Goal: Obtain resource: Download file/media

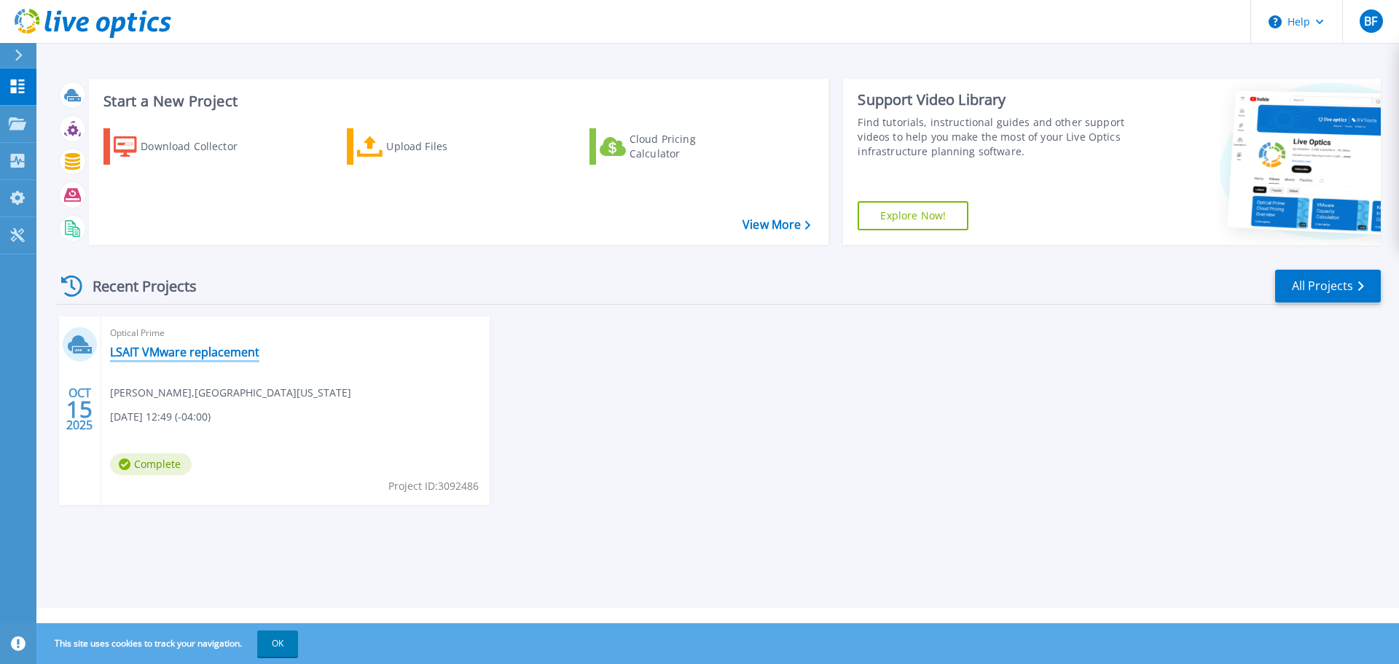
click at [214, 356] on link "LSAIT VMware replacement" at bounding box center [184, 352] width 149 height 15
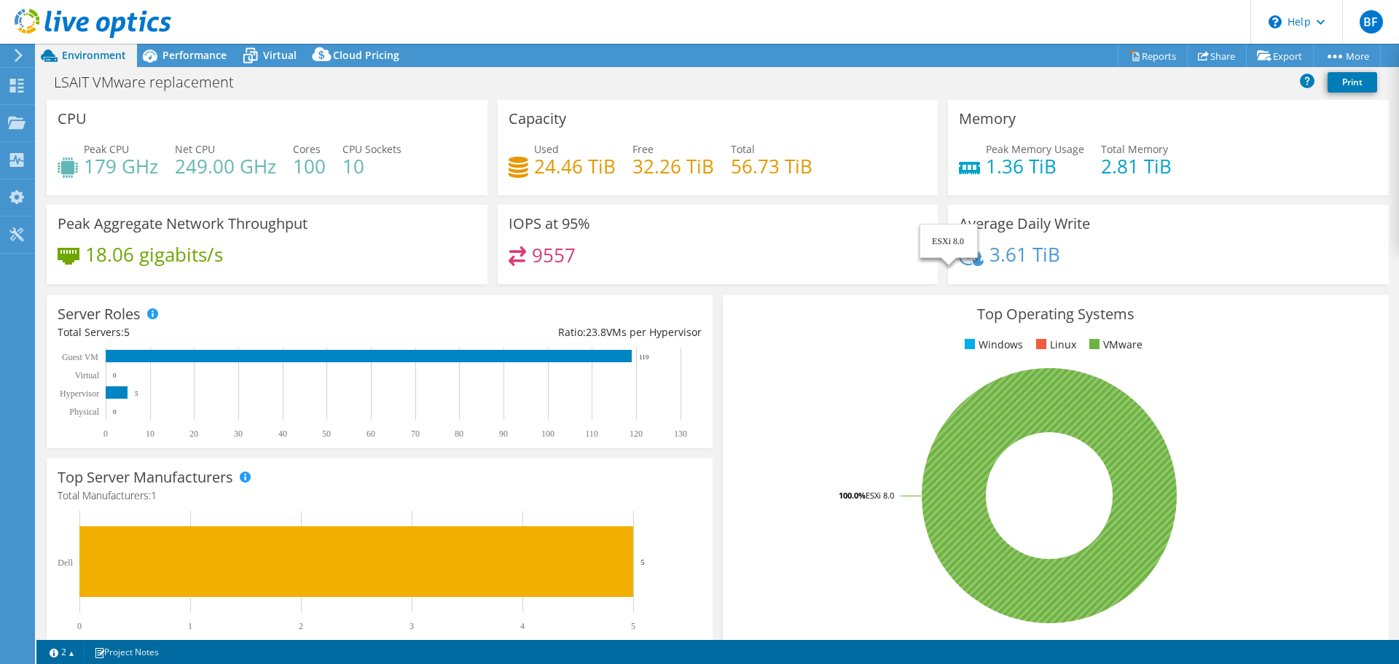
scroll to position [309, 0]
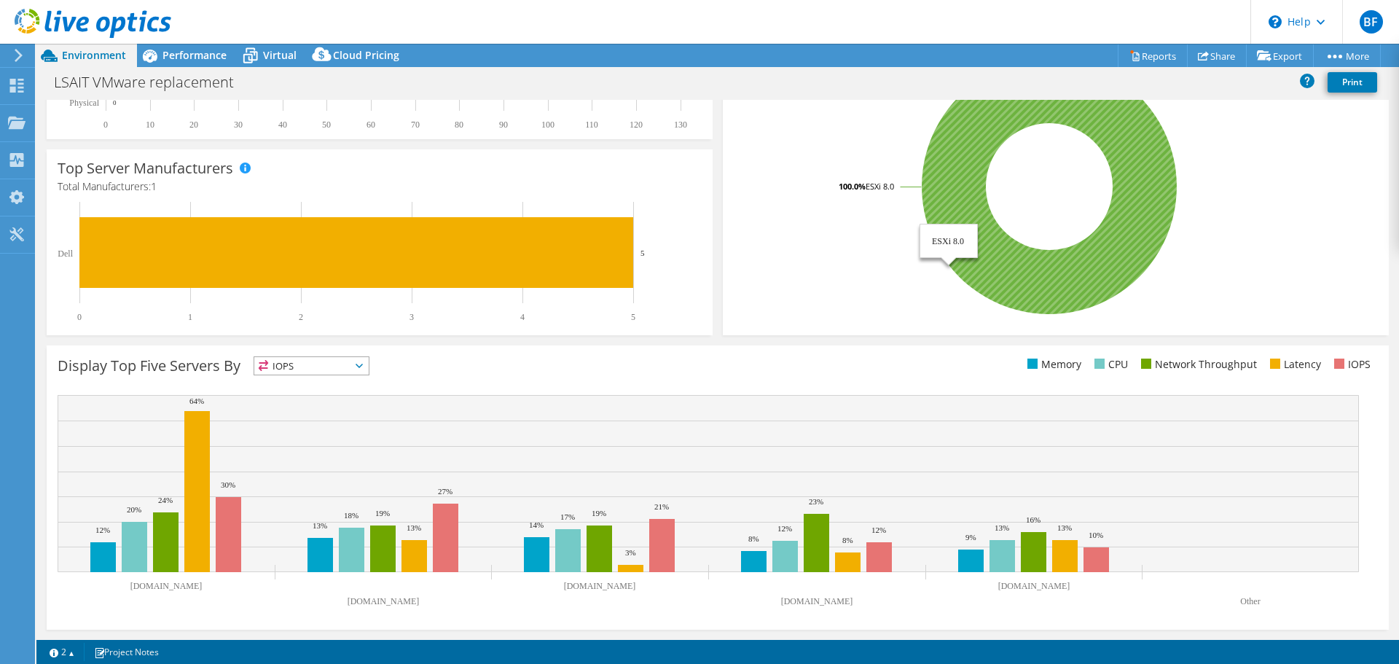
select select "USD"
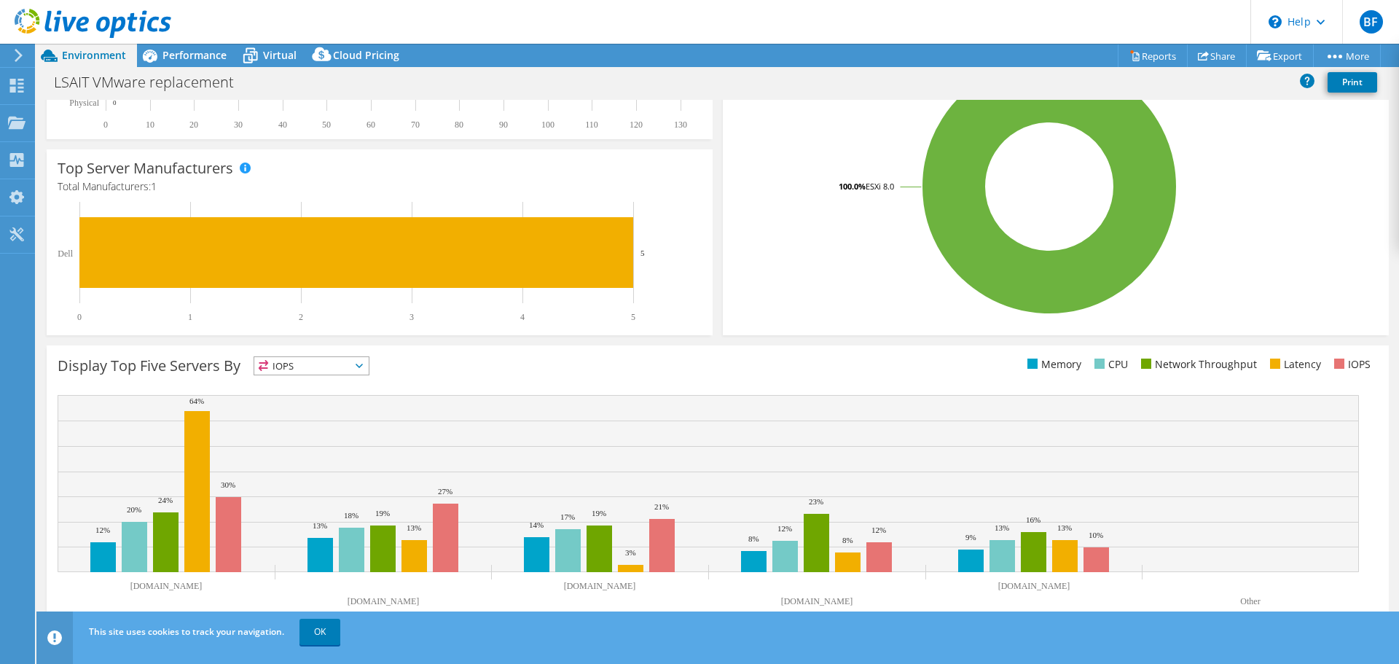
click at [340, 359] on span "IOPS" at bounding box center [311, 365] width 114 height 17
click at [340, 362] on span "IOPS" at bounding box center [311, 365] width 114 height 17
click at [1142, 55] on link "Reports" at bounding box center [1153, 55] width 70 height 23
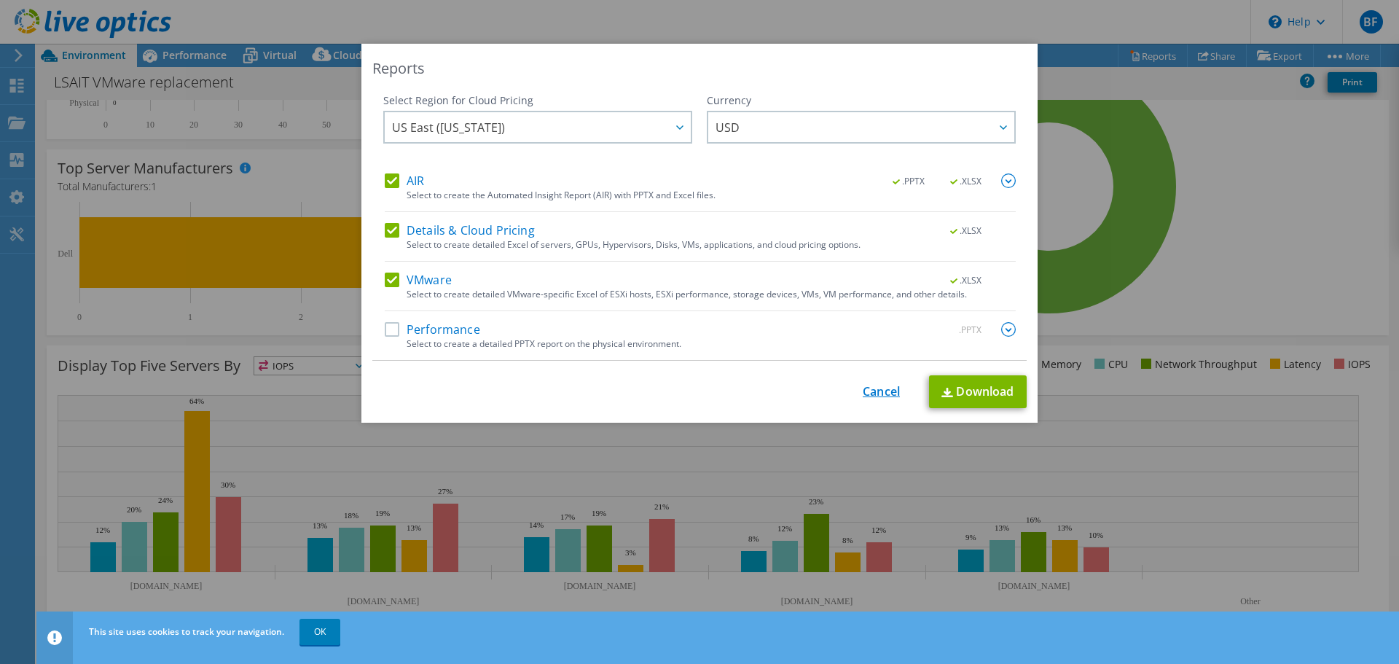
click at [878, 393] on link "Cancel" at bounding box center [881, 392] width 37 height 14
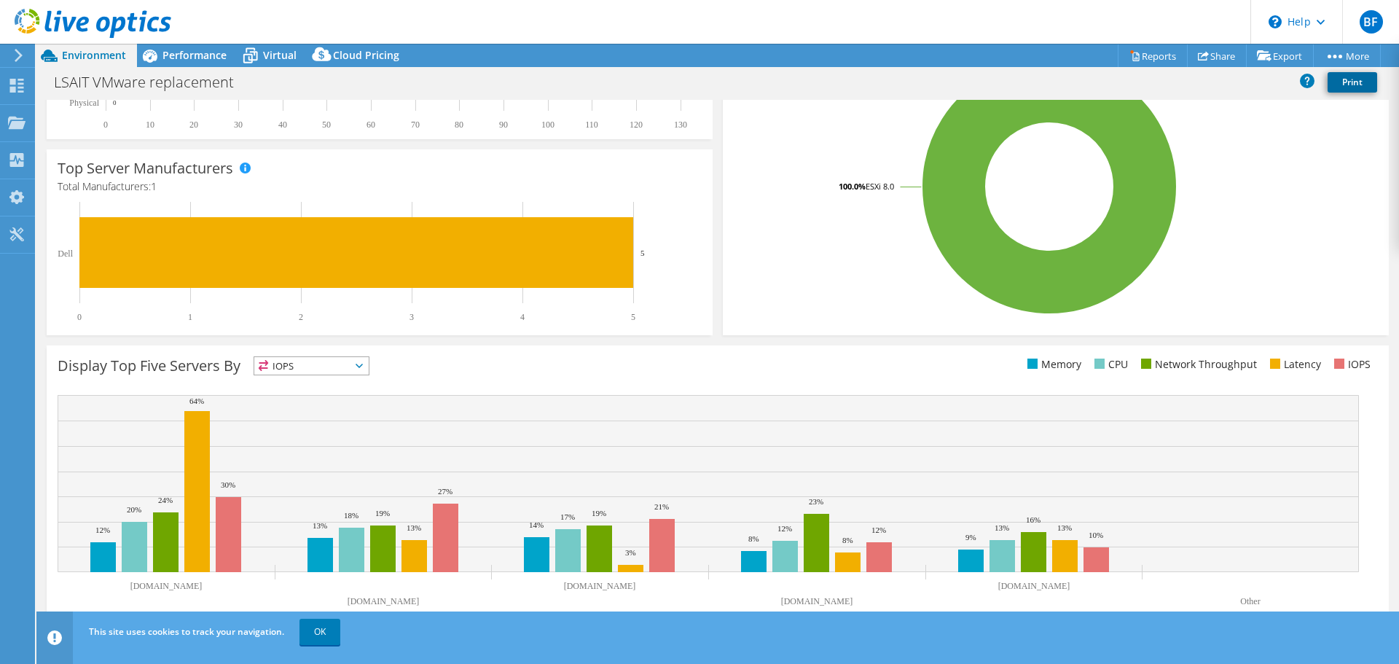
click at [1352, 83] on link "Print" at bounding box center [1353, 82] width 50 height 20
click at [181, 52] on span "Performance" at bounding box center [194, 55] width 64 height 14
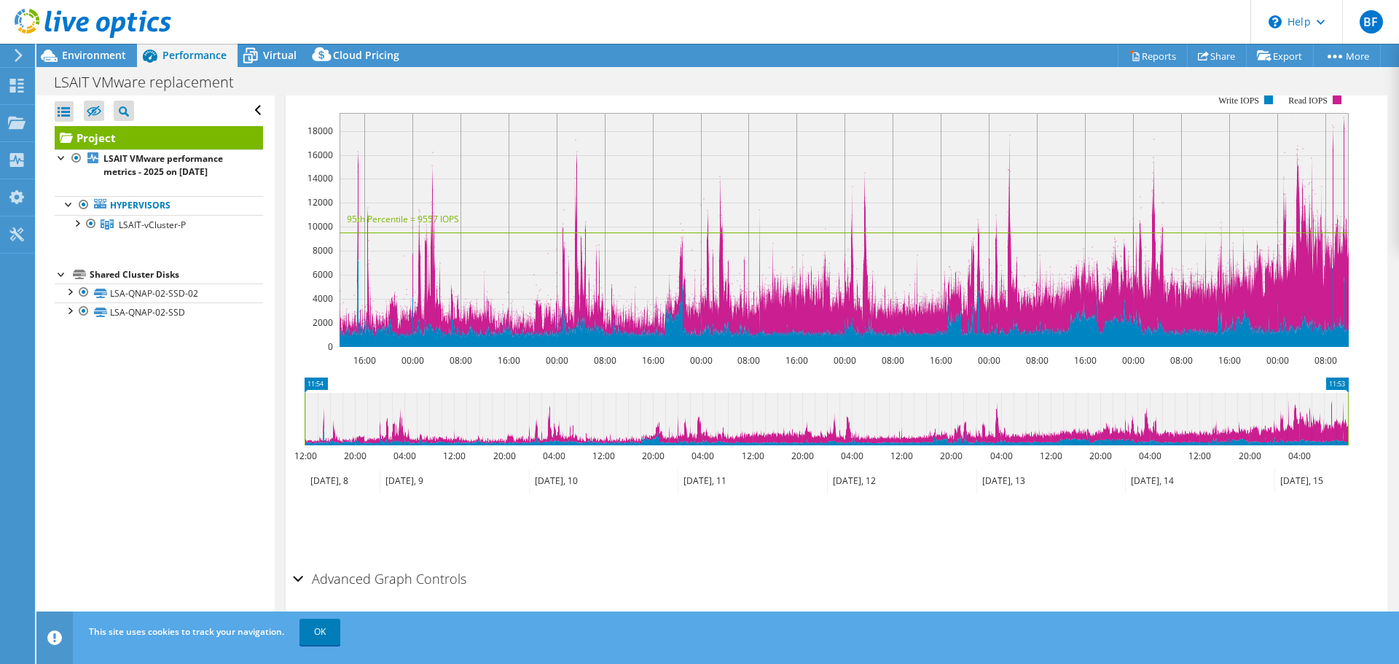
scroll to position [213, 0]
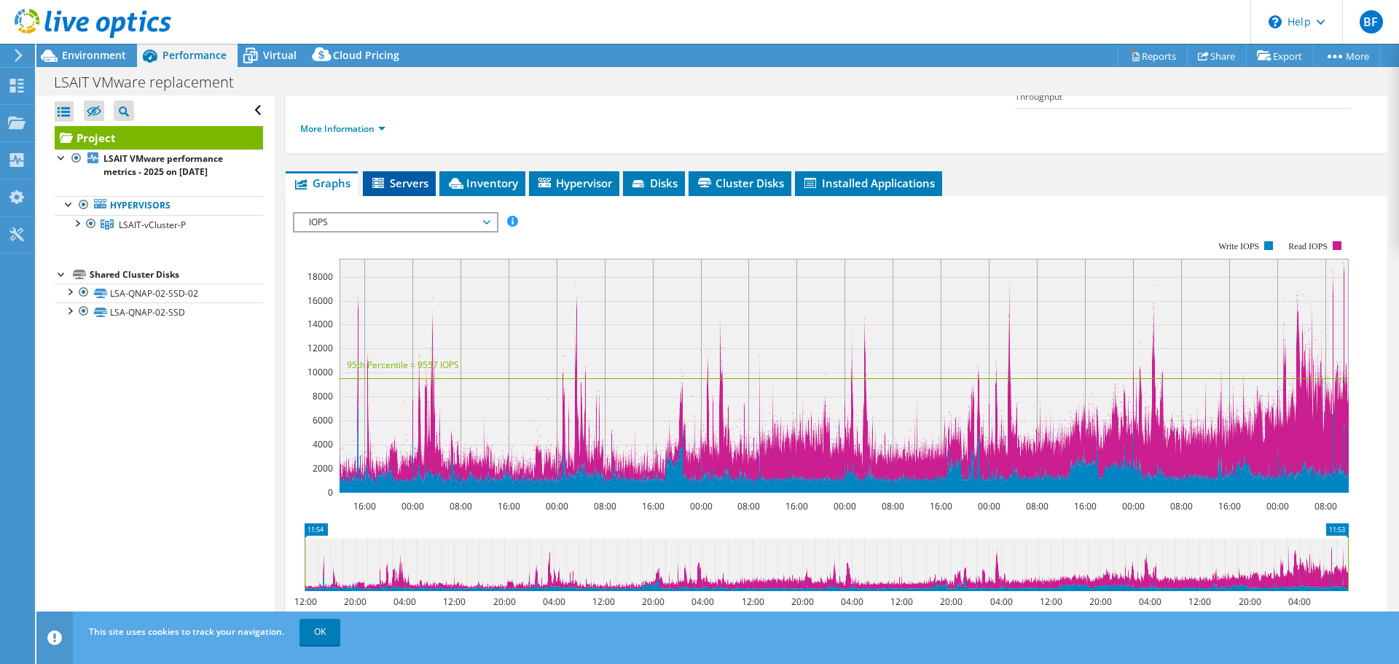
click at [426, 176] on span "Servers" at bounding box center [399, 183] width 58 height 15
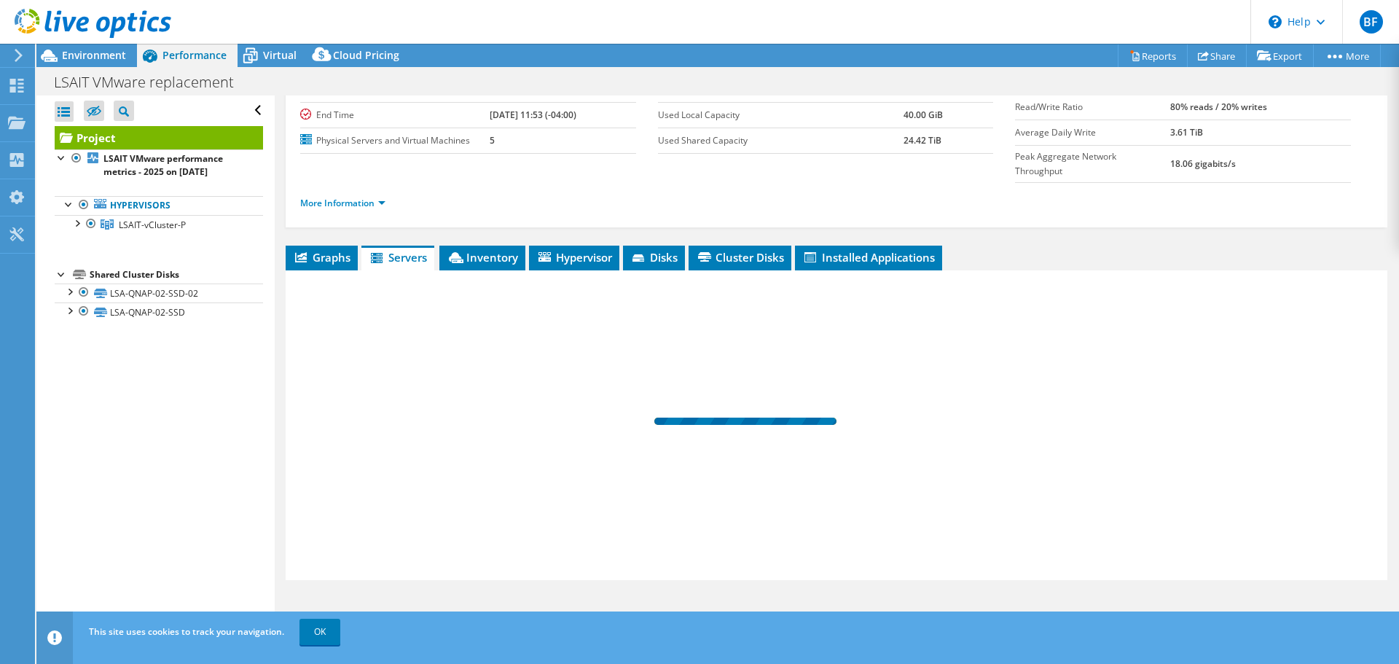
scroll to position [109, 0]
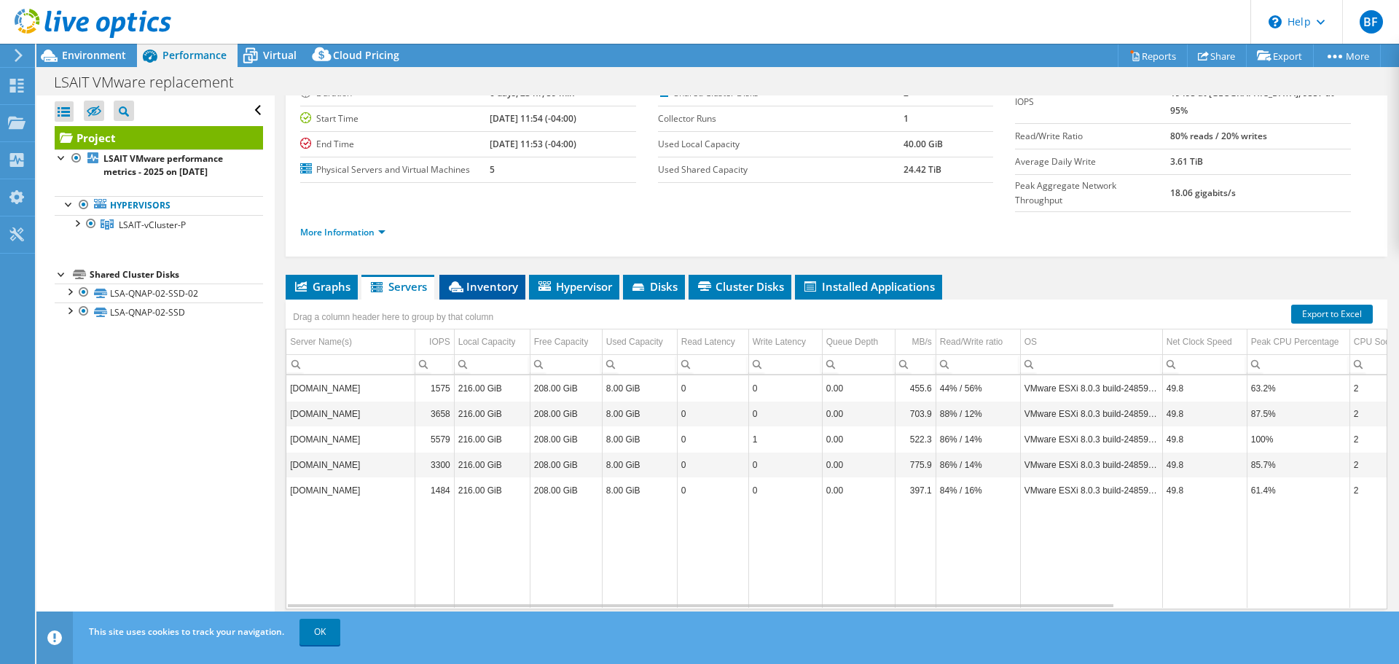
click at [477, 279] on span "Inventory" at bounding box center [482, 286] width 71 height 15
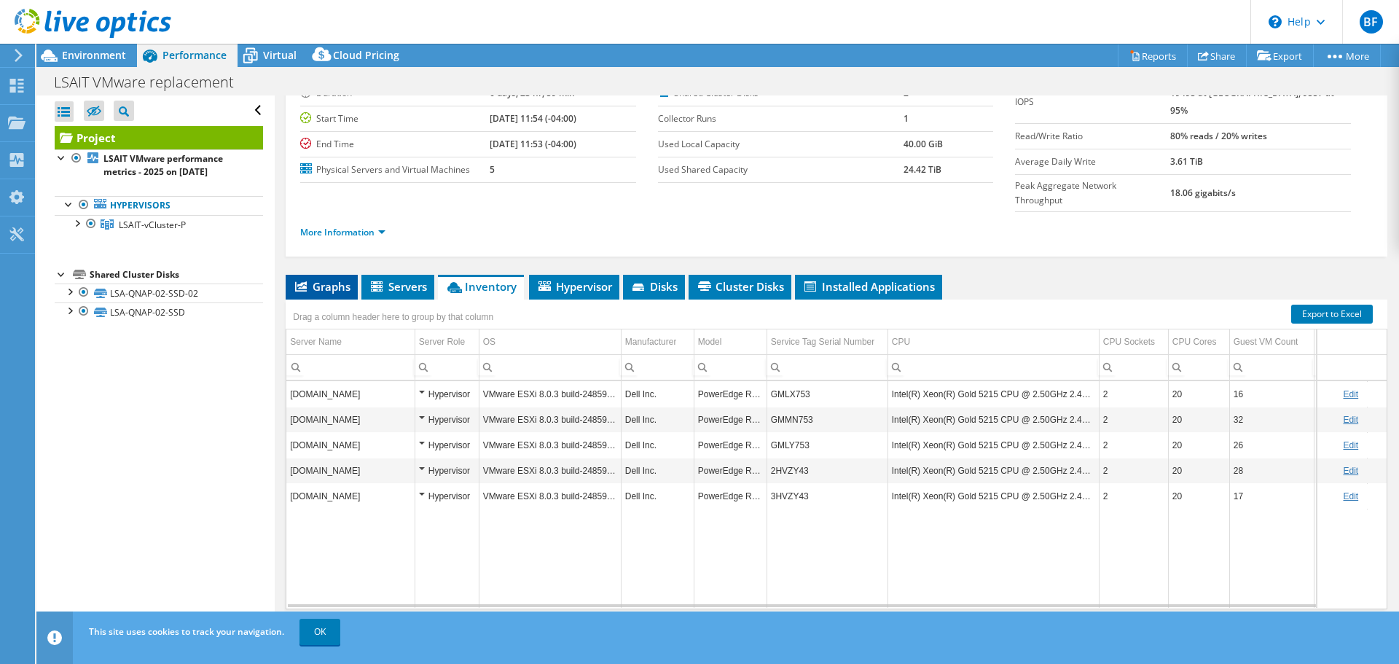
click at [315, 275] on li "Graphs" at bounding box center [322, 287] width 72 height 25
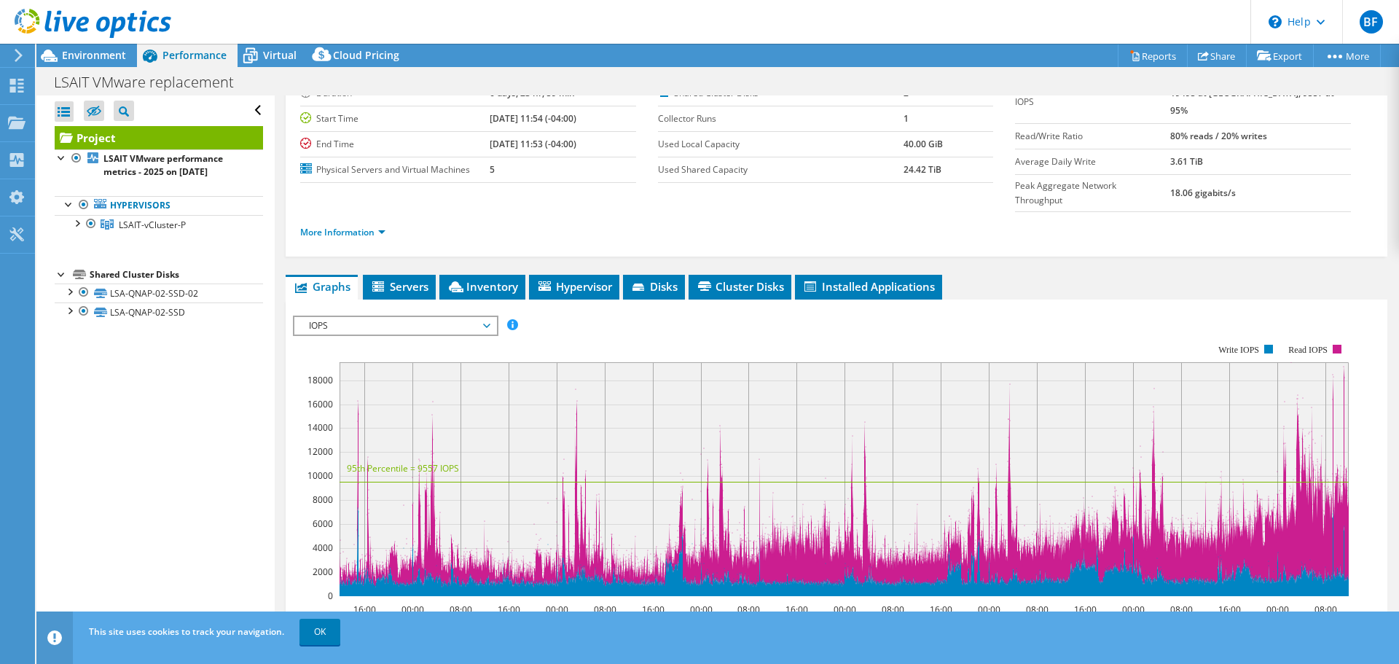
scroll to position [213, 0]
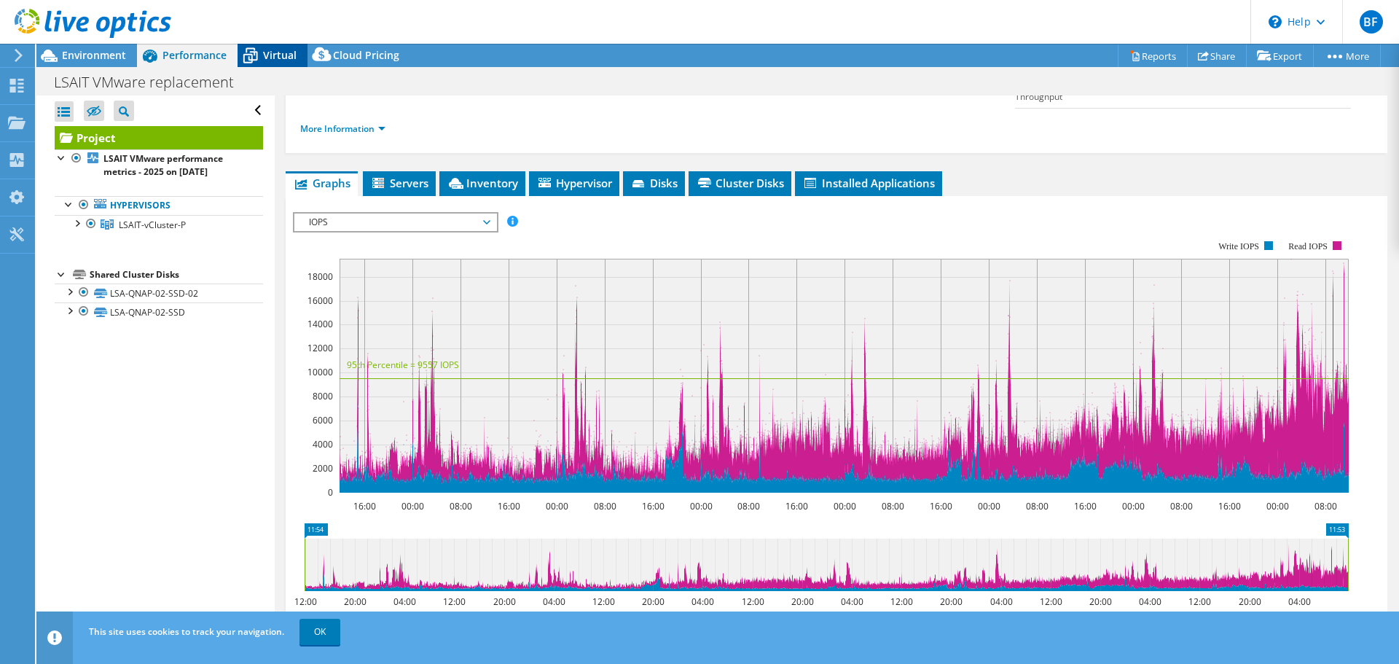
click at [280, 52] on span "Virtual" at bounding box center [280, 55] width 34 height 14
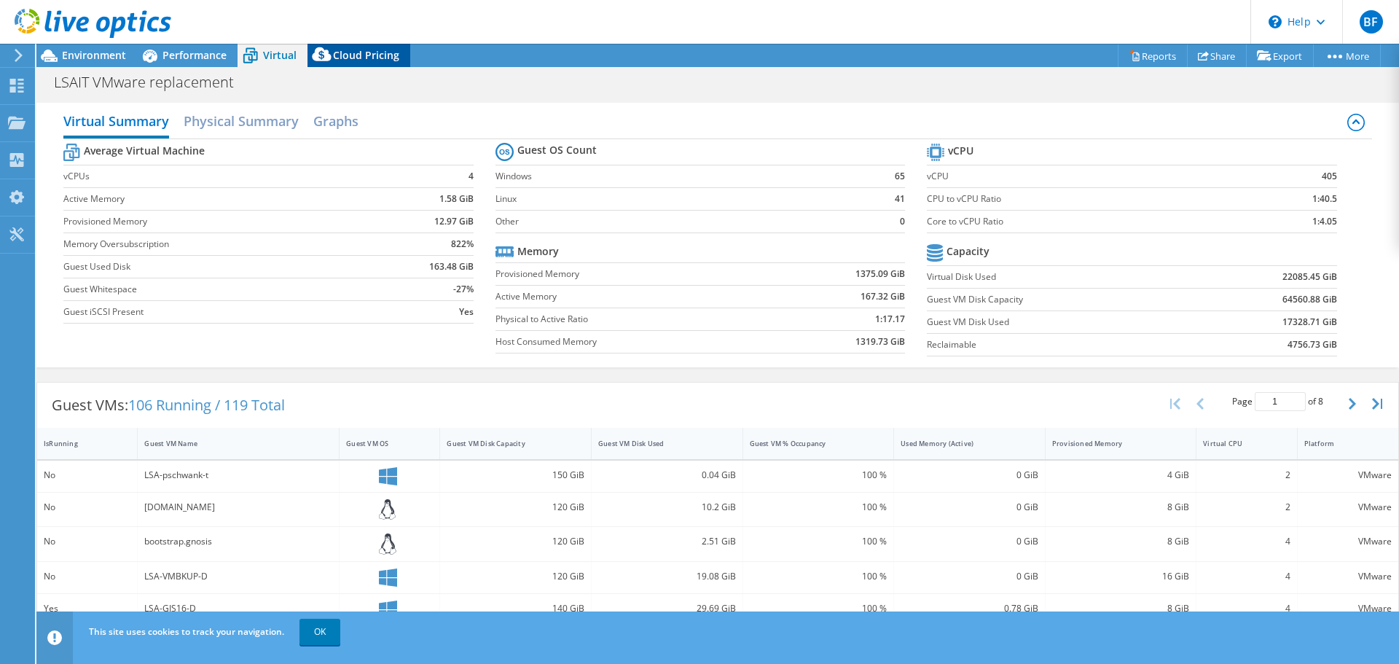
click at [371, 59] on span "Cloud Pricing" at bounding box center [366, 55] width 66 height 14
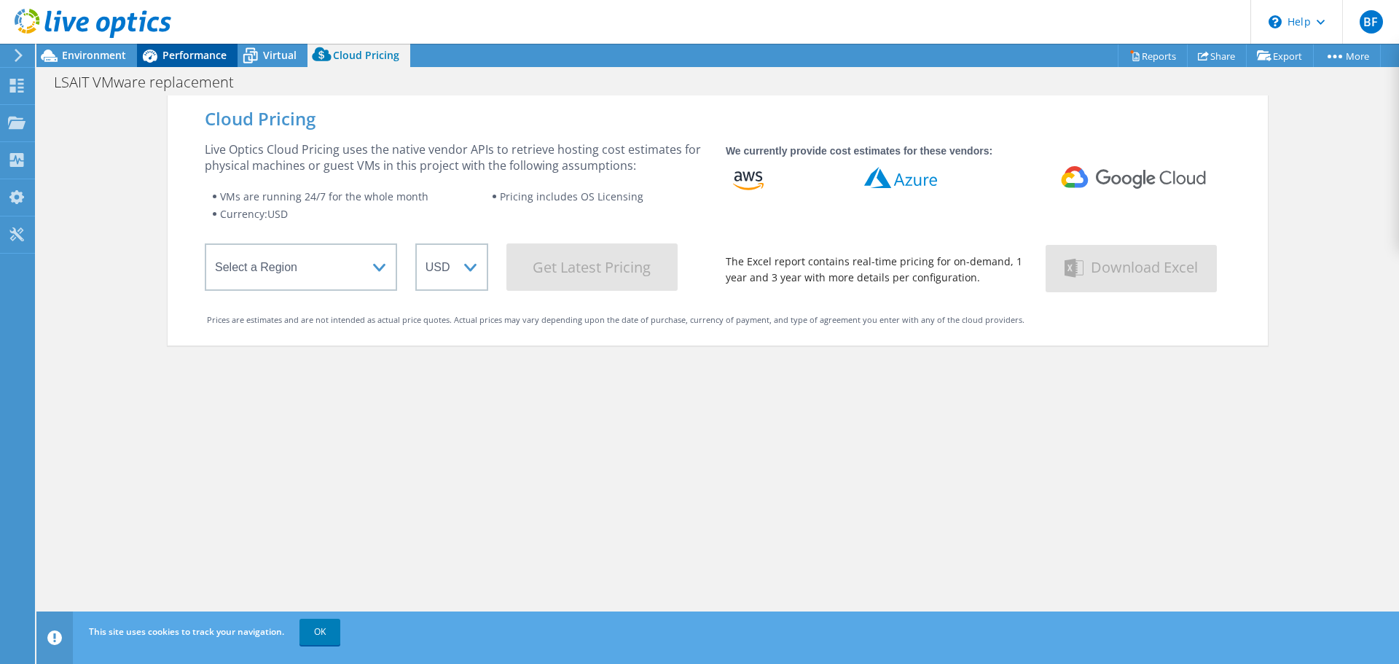
click at [159, 58] on icon at bounding box center [150, 56] width 26 height 26
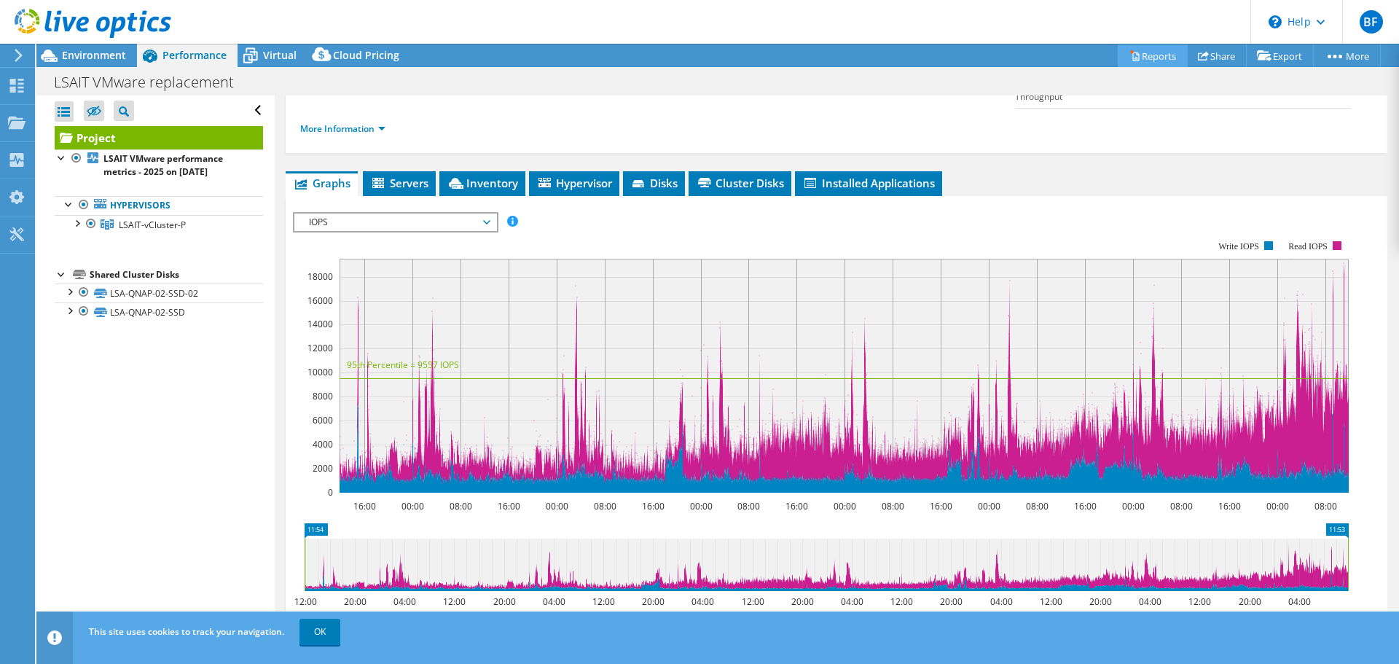
click at [1138, 61] on link "Reports" at bounding box center [1153, 55] width 70 height 23
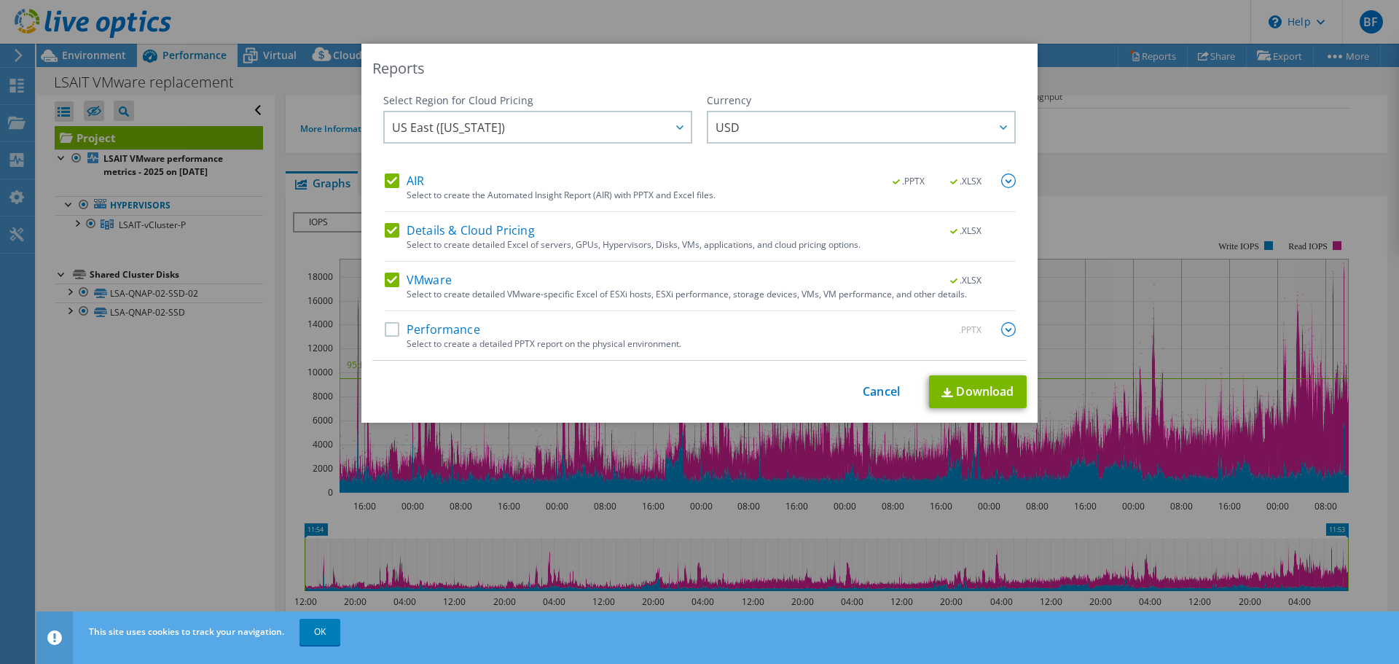
click at [1001, 181] on img at bounding box center [1008, 180] width 15 height 15
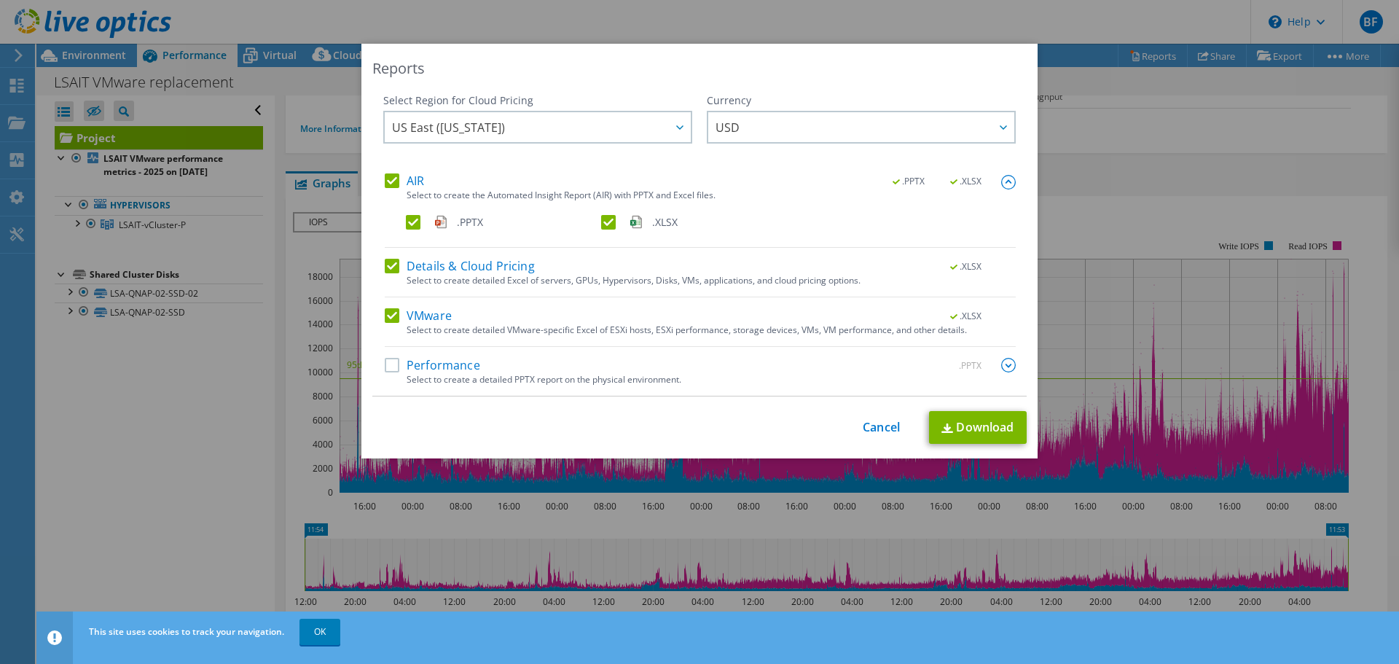
click at [407, 224] on label ".PPTX" at bounding box center [502, 222] width 192 height 15
click at [0, 0] on input ".PPTX" at bounding box center [0, 0] width 0 height 0
click at [392, 365] on label "Performance" at bounding box center [432, 365] width 95 height 15
click at [0, 0] on input "Performance" at bounding box center [0, 0] width 0 height 0
click at [1001, 364] on img at bounding box center [1008, 365] width 15 height 15
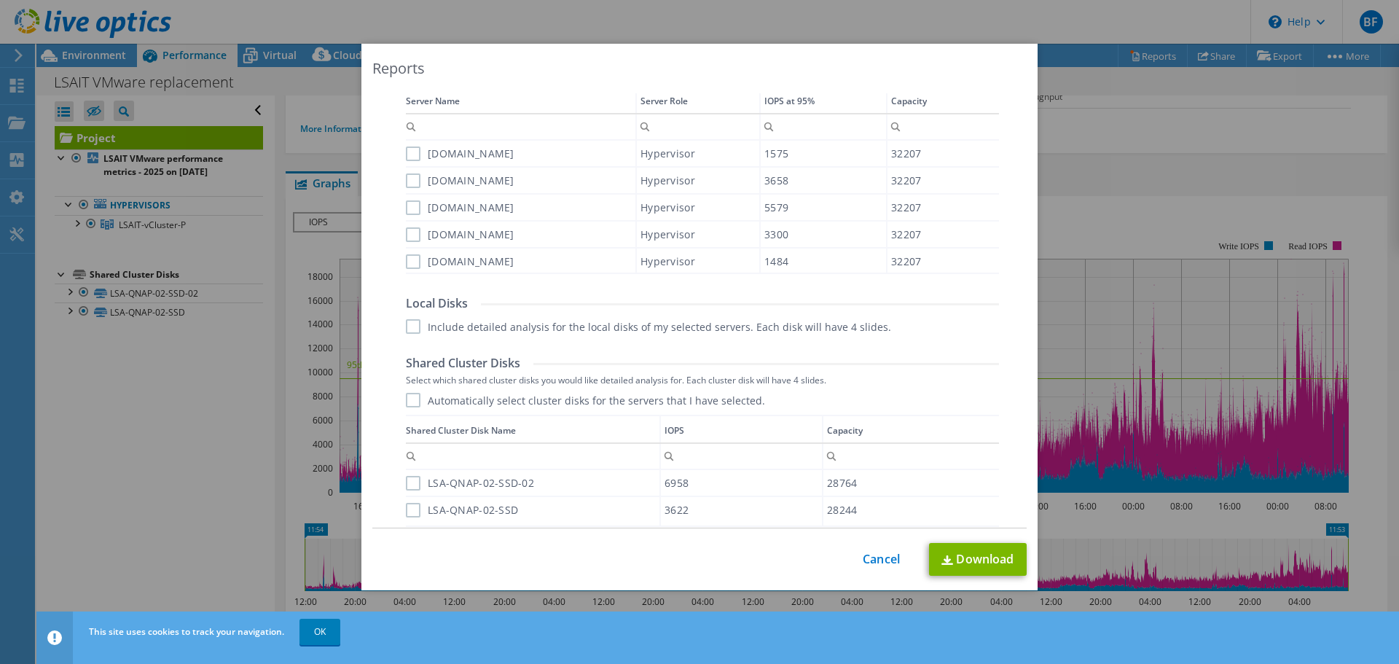
scroll to position [73, 0]
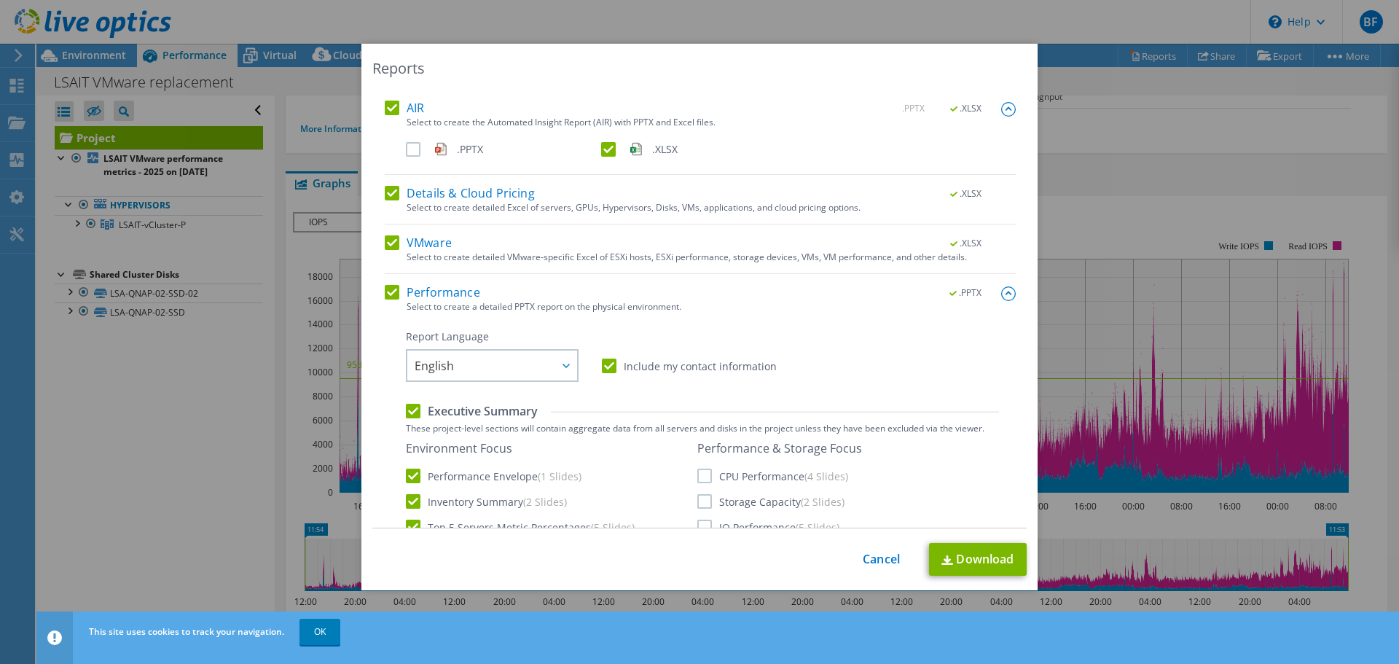
drag, startPoint x: 996, startPoint y: 298, endPoint x: 977, endPoint y: 294, distance: 19.4
click at [1001, 297] on img at bounding box center [1008, 293] width 15 height 15
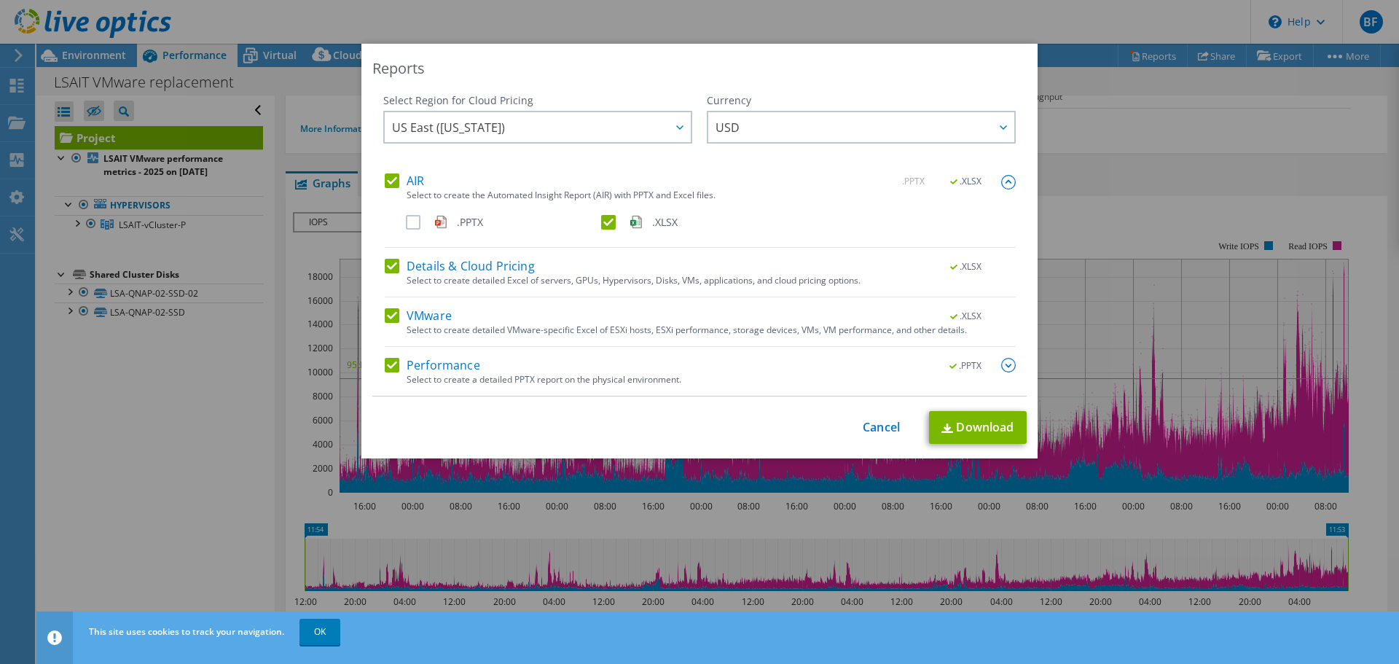
click at [410, 219] on label ".PPTX" at bounding box center [502, 222] width 192 height 15
click at [0, 0] on input ".PPTX" at bounding box center [0, 0] width 0 height 0
click at [1001, 429] on link "Download" at bounding box center [978, 427] width 98 height 33
click at [1154, 17] on div "Reports Select Region for Cloud Pricing Asia Pacific (Hong Kong) Asia Pacific (…" at bounding box center [699, 332] width 1399 height 664
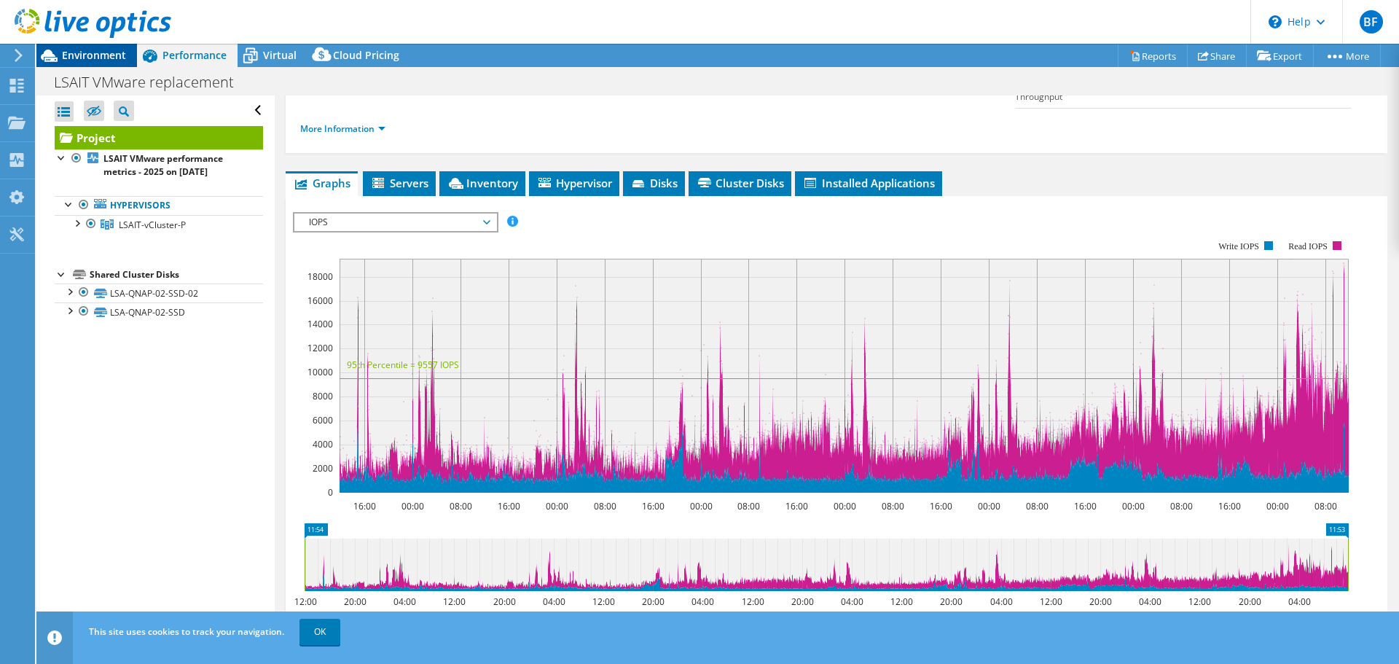
click at [98, 53] on span "Environment" at bounding box center [94, 55] width 64 height 14
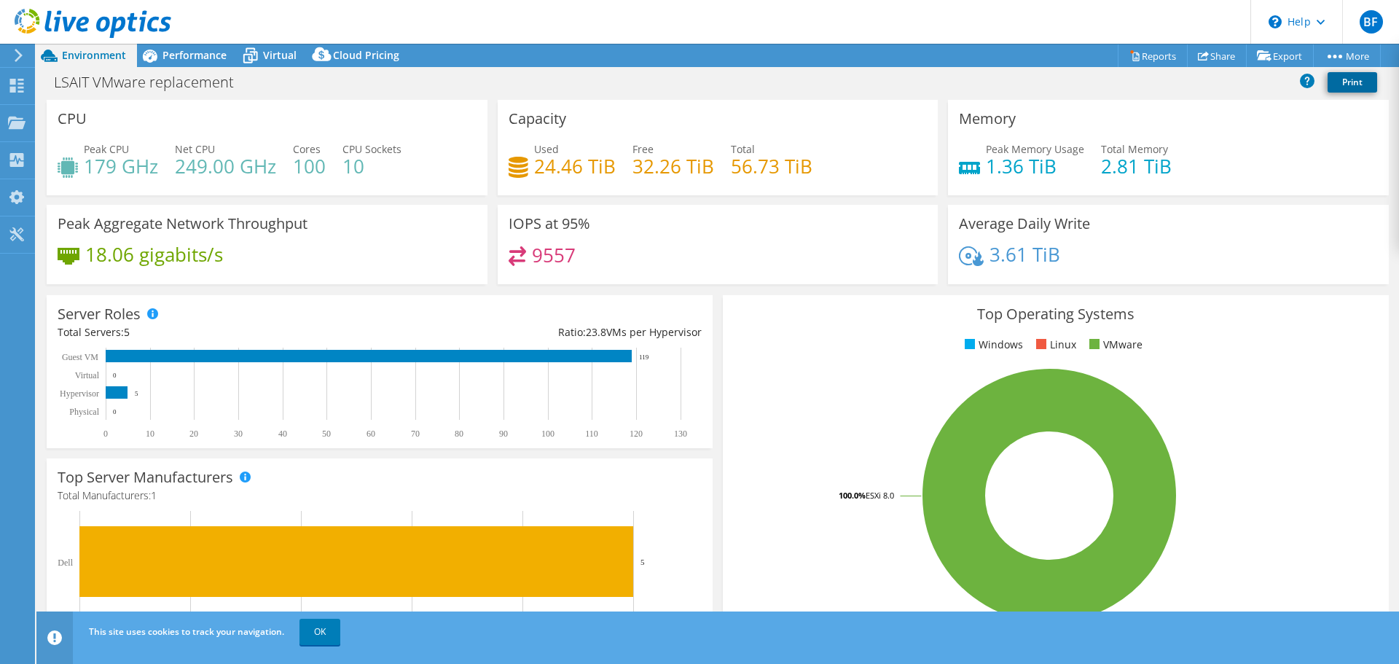
click at [1336, 81] on link "Print" at bounding box center [1353, 82] width 50 height 20
click at [1154, 61] on link "Reports" at bounding box center [1153, 55] width 70 height 23
